Goal: Contribute content: Add original content to the website for others to see

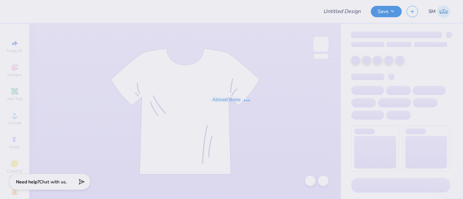
type input "gphi hats"
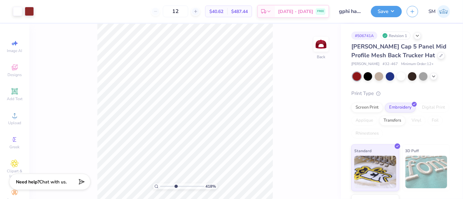
drag, startPoint x: 172, startPoint y: 187, endPoint x: 176, endPoint y: 189, distance: 4.0
click at [176, 189] on input "range" at bounding box center [182, 187] width 44 height 6
type input "4.18"
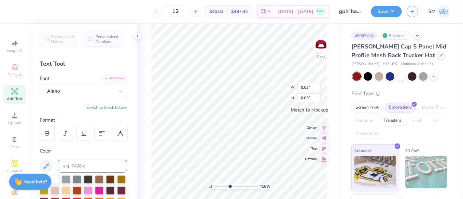
type input "3.74"
type input "2.30"
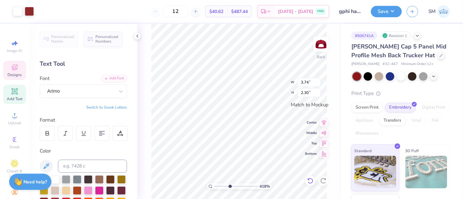
click at [308, 182] on icon at bounding box center [310, 181] width 7 height 7
type input "0.04"
type input "0.05"
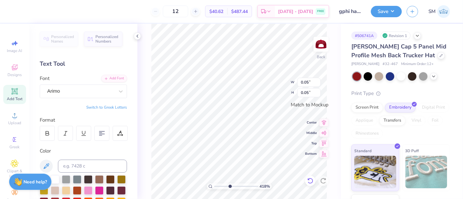
type input "3.74"
type input "2.30"
type input "0.05"
type input "3.74"
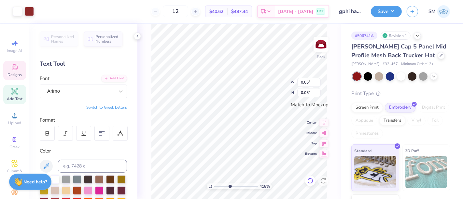
type input "2.30"
click at [308, 182] on icon at bounding box center [310, 181] width 7 height 7
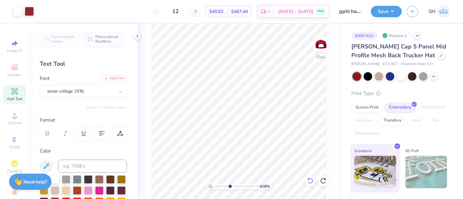
click at [311, 179] on icon at bounding box center [310, 181] width 7 height 7
click at [234, 186] on input "range" at bounding box center [236, 187] width 44 height 6
drag, startPoint x: 235, startPoint y: 186, endPoint x: 243, endPoint y: 190, distance: 9.2
type input "7.26"
click at [243, 190] on input "range" at bounding box center [236, 187] width 44 height 6
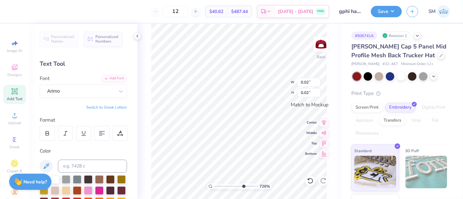
type input "0.02"
type input "3.74"
type input "2.30"
type input "0.02"
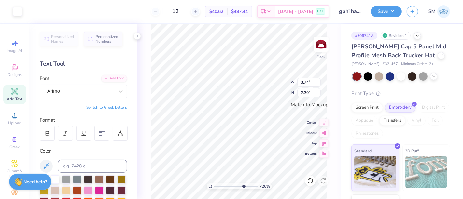
type input "0.02"
type input "0.04"
type input "0.03"
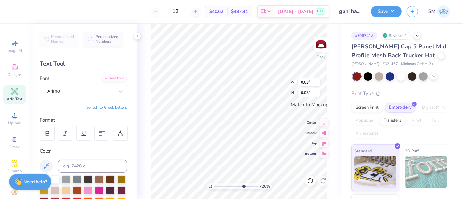
type input "0.02"
type input "0.04"
type input "0.03"
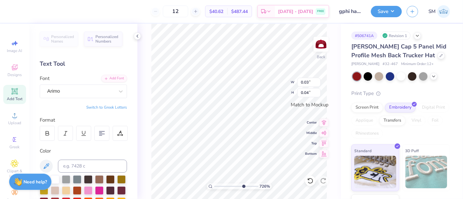
type input "0.03"
type input "0.02"
type input "3.74"
type input "2.30"
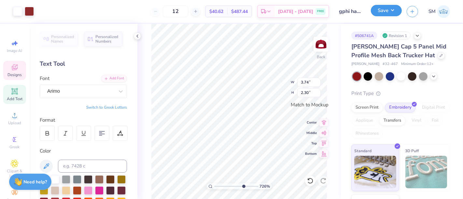
click at [391, 7] on button "Save" at bounding box center [386, 10] width 31 height 11
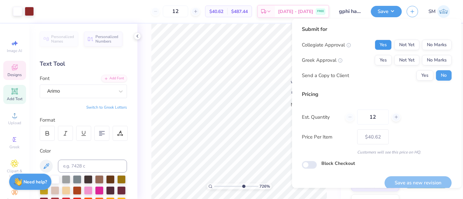
click at [379, 43] on button "Yes" at bounding box center [383, 45] width 17 height 10
drag, startPoint x: 438, startPoint y: 63, endPoint x: 430, endPoint y: 70, distance: 9.9
click at [437, 64] on button "No Marks" at bounding box center [437, 60] width 30 height 10
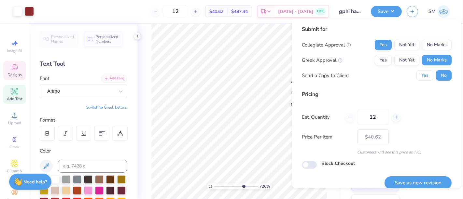
drag, startPoint x: 420, startPoint y: 76, endPoint x: 423, endPoint y: 111, distance: 35.3
click at [420, 77] on button "Yes" at bounding box center [425, 75] width 17 height 10
click at [411, 180] on button "Save as new revision" at bounding box center [418, 183] width 67 height 13
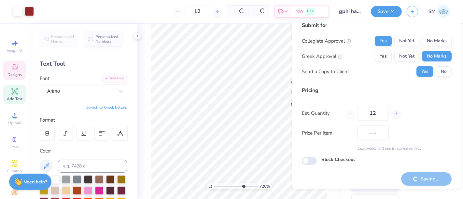
scroll to position [7, 0]
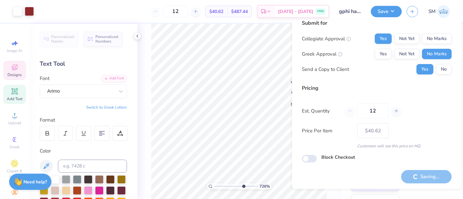
type input "– –"
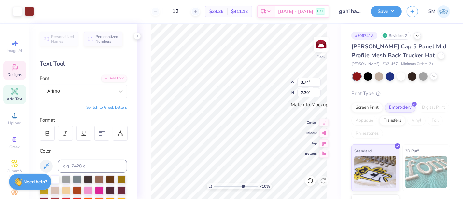
click at [242, 187] on input "range" at bounding box center [236, 187] width 44 height 6
type input "7.1"
